Goal: Navigation & Orientation: Find specific page/section

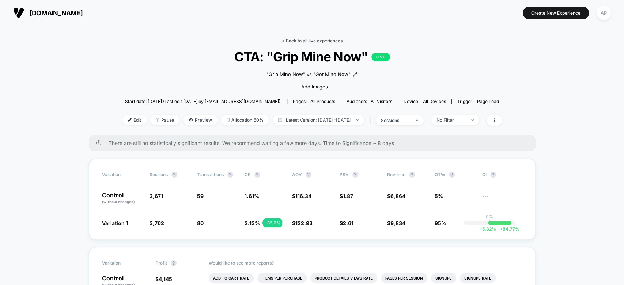
click at [314, 41] on link "< Back to all live experiences" at bounding box center [312, 40] width 61 height 5
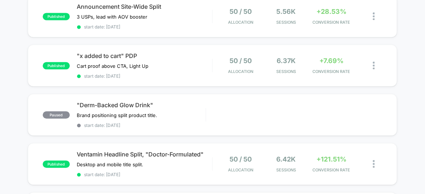
scroll to position [376, 0]
